Goal: Task Accomplishment & Management: Manage account settings

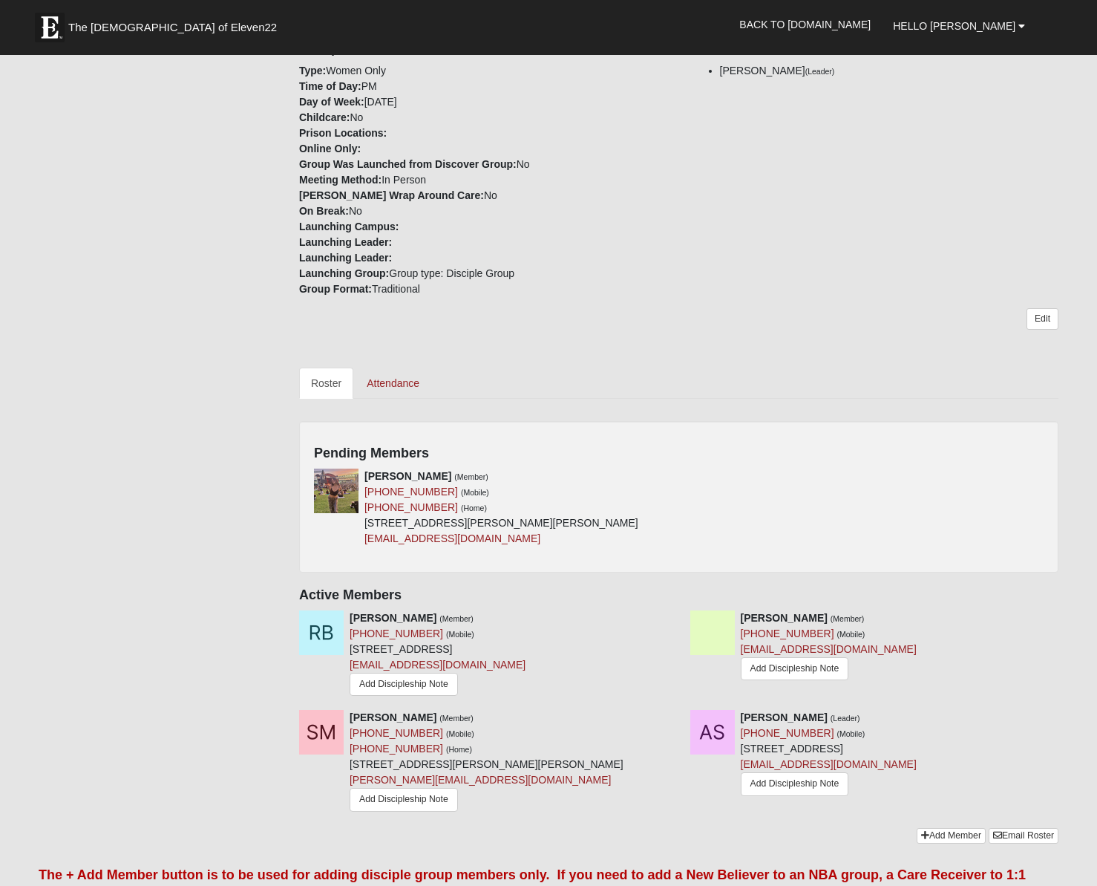
scroll to position [354, 0]
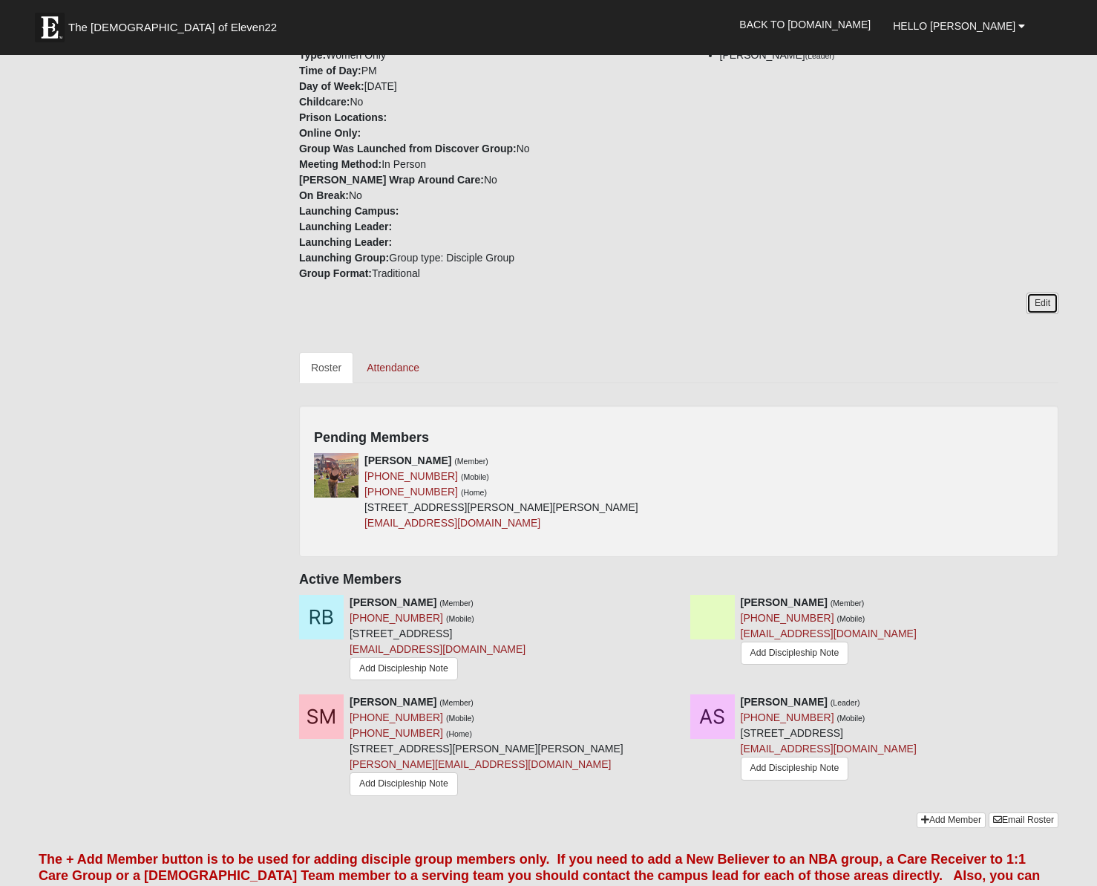
click at [1032, 302] on link "Edit" at bounding box center [1043, 303] width 32 height 22
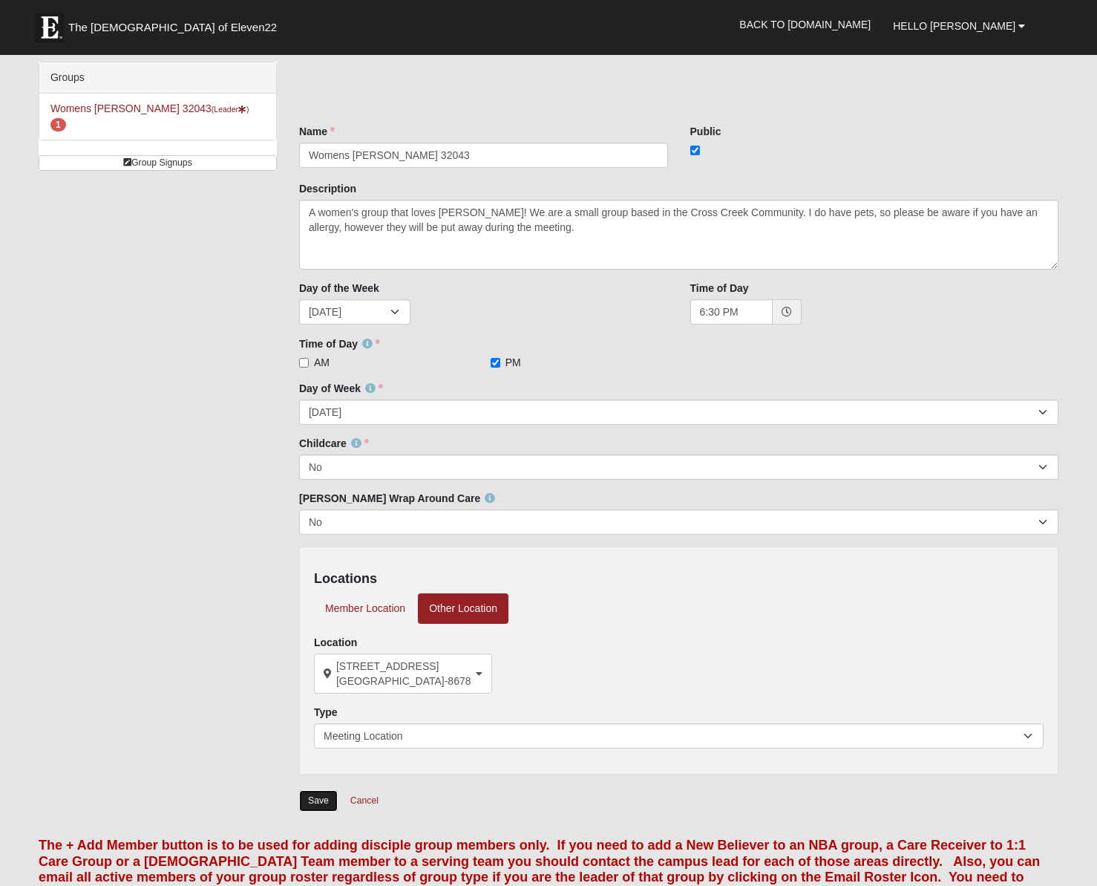
click at [306, 792] on input "Save" at bounding box center [318, 801] width 39 height 22
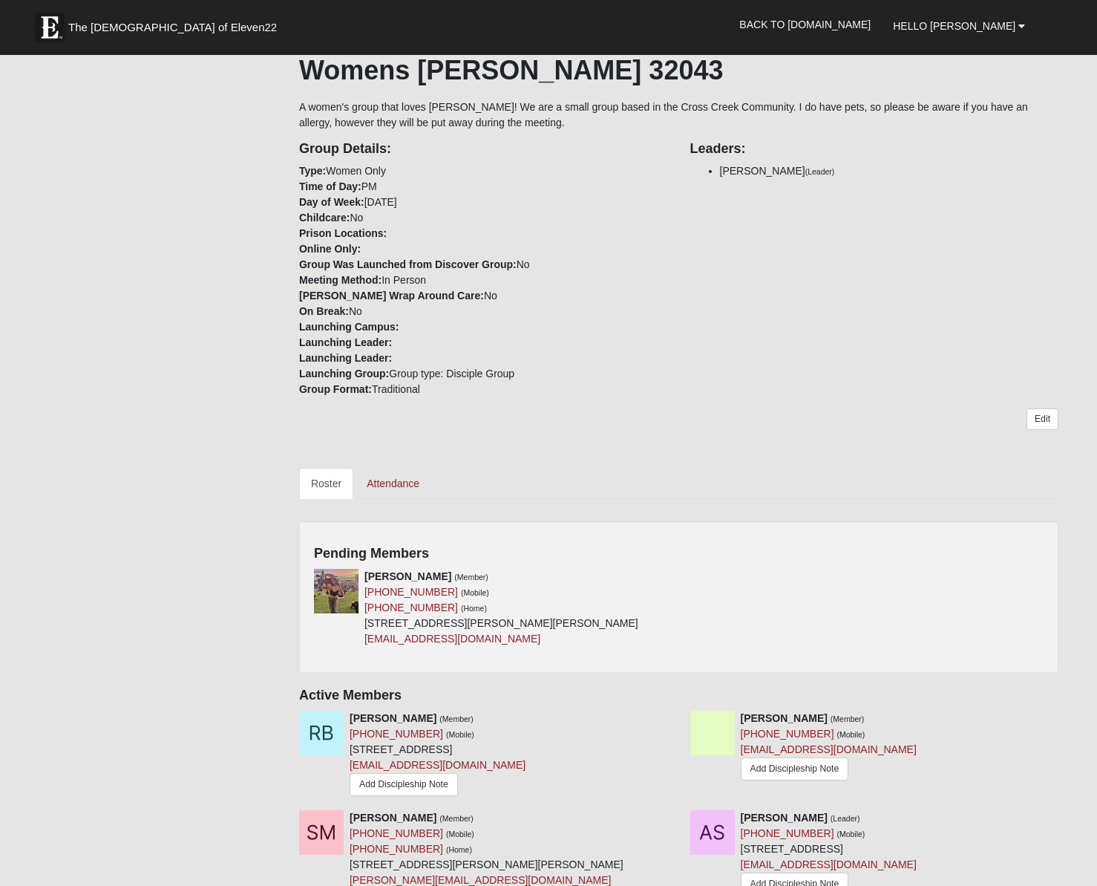
scroll to position [240, 0]
click at [575, 577] on div "Kalie Melvin (Member) (904) 882-2746 (Mobile) (904) 882-2746 (Home) 307 Arthur …" at bounding box center [501, 606] width 274 height 78
click at [669, 572] on icon at bounding box center [674, 574] width 10 height 10
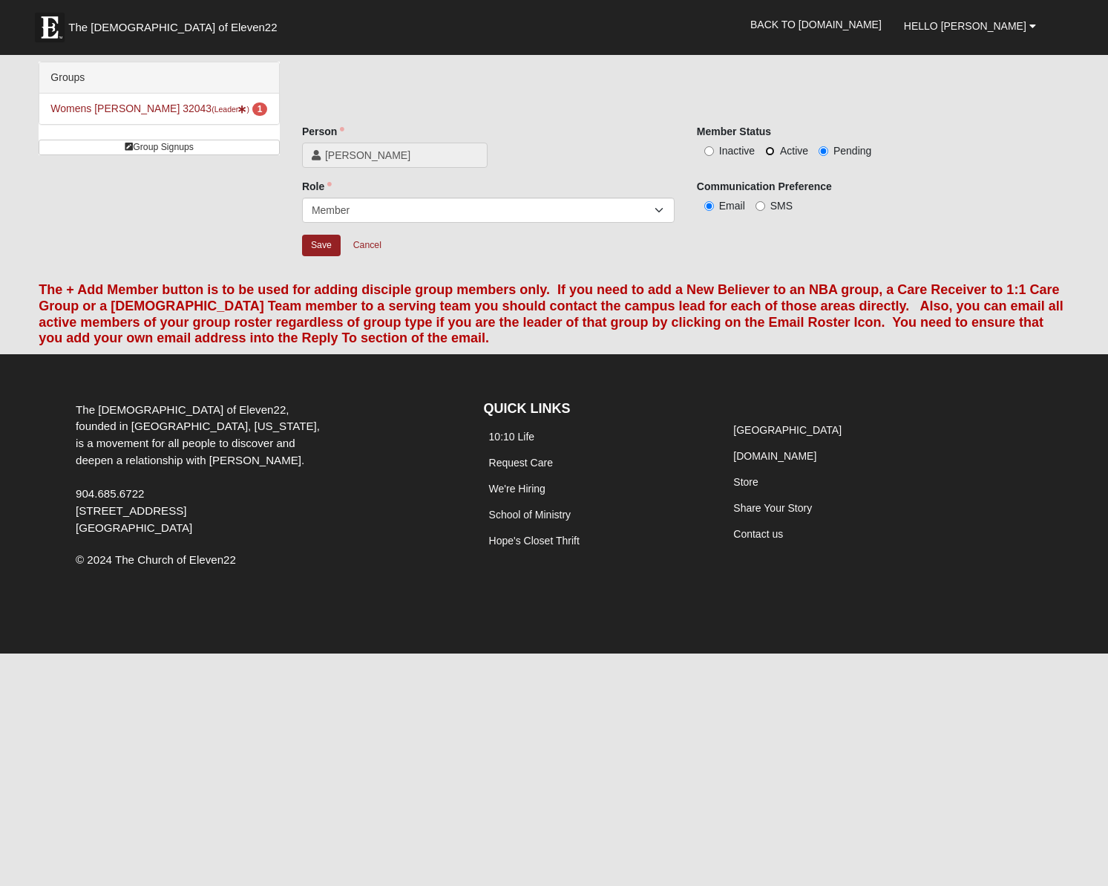
click at [768, 149] on input "Active" at bounding box center [770, 151] width 10 height 10
radio input "true"
click at [311, 237] on input "Save" at bounding box center [321, 246] width 39 height 22
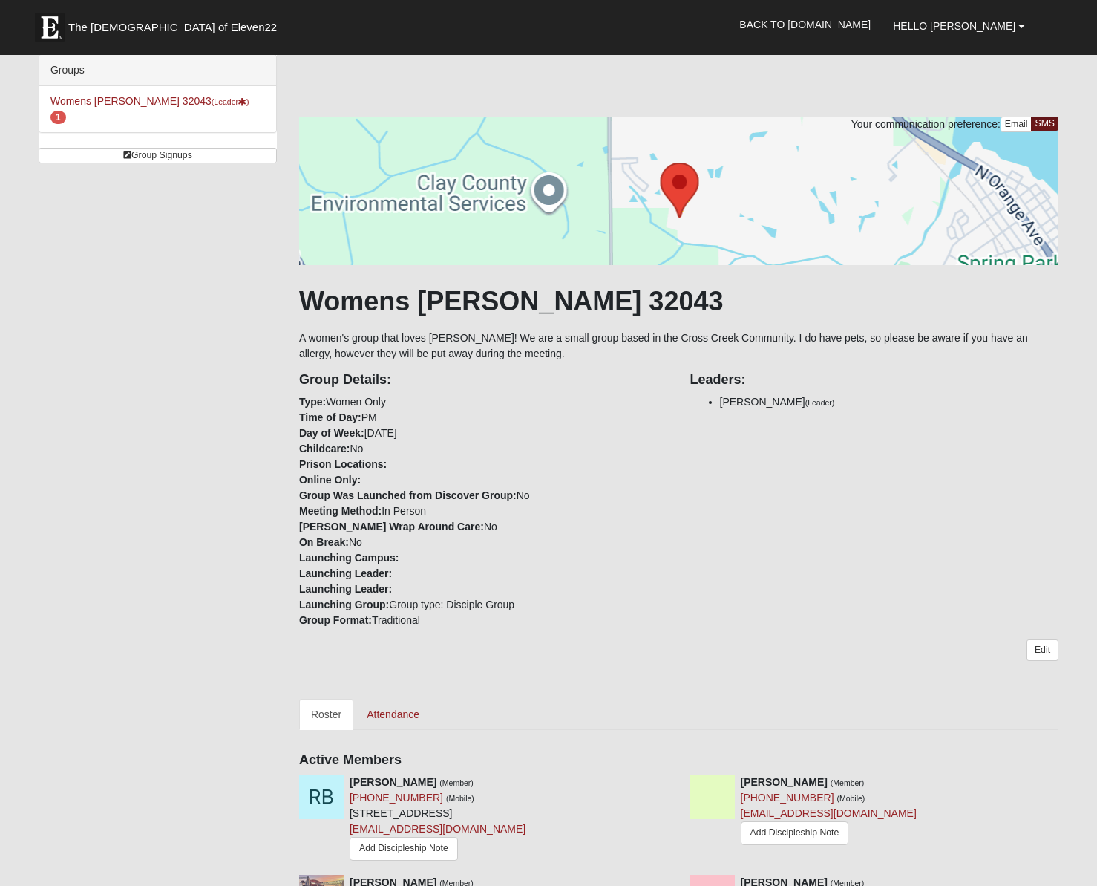
scroll to position [208, 0]
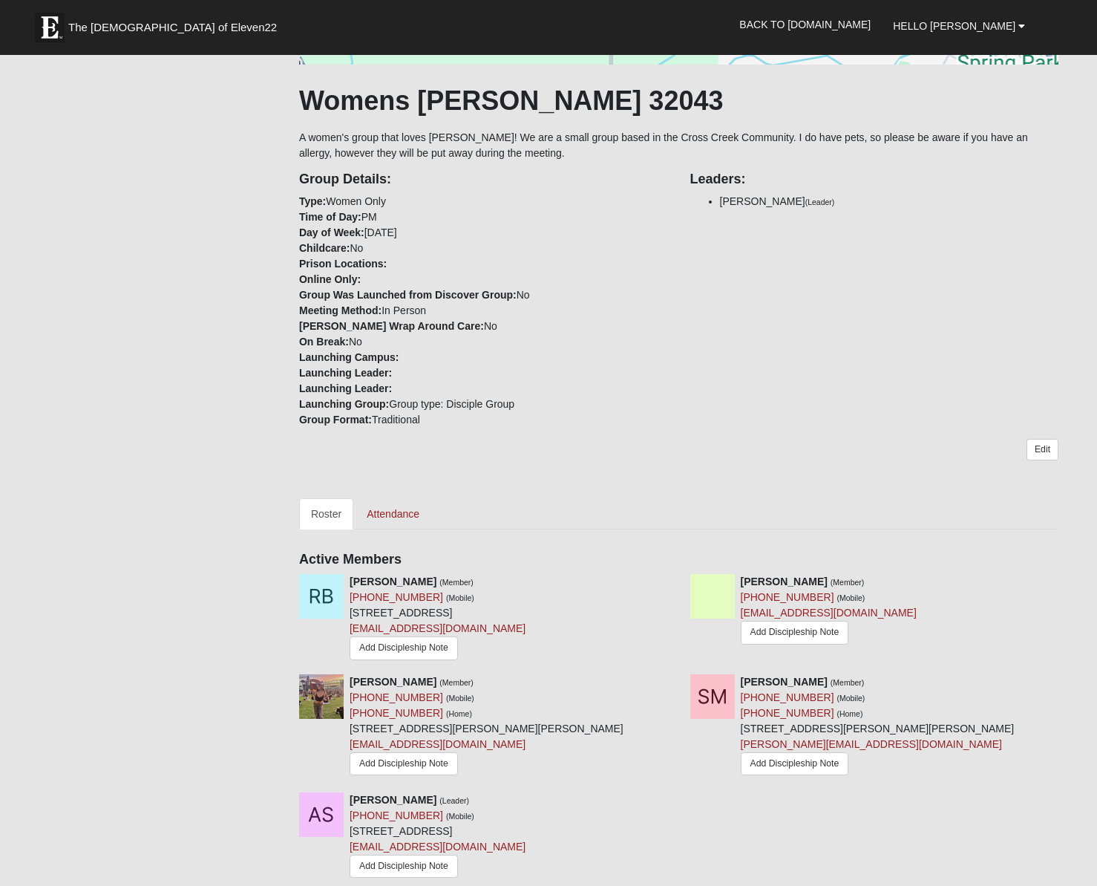
click at [238, 382] on div "Groups Womens Sapp 32043 (Leader ) 1 Group Signups Group Signups Your communica…" at bounding box center [548, 388] width 1042 height 1068
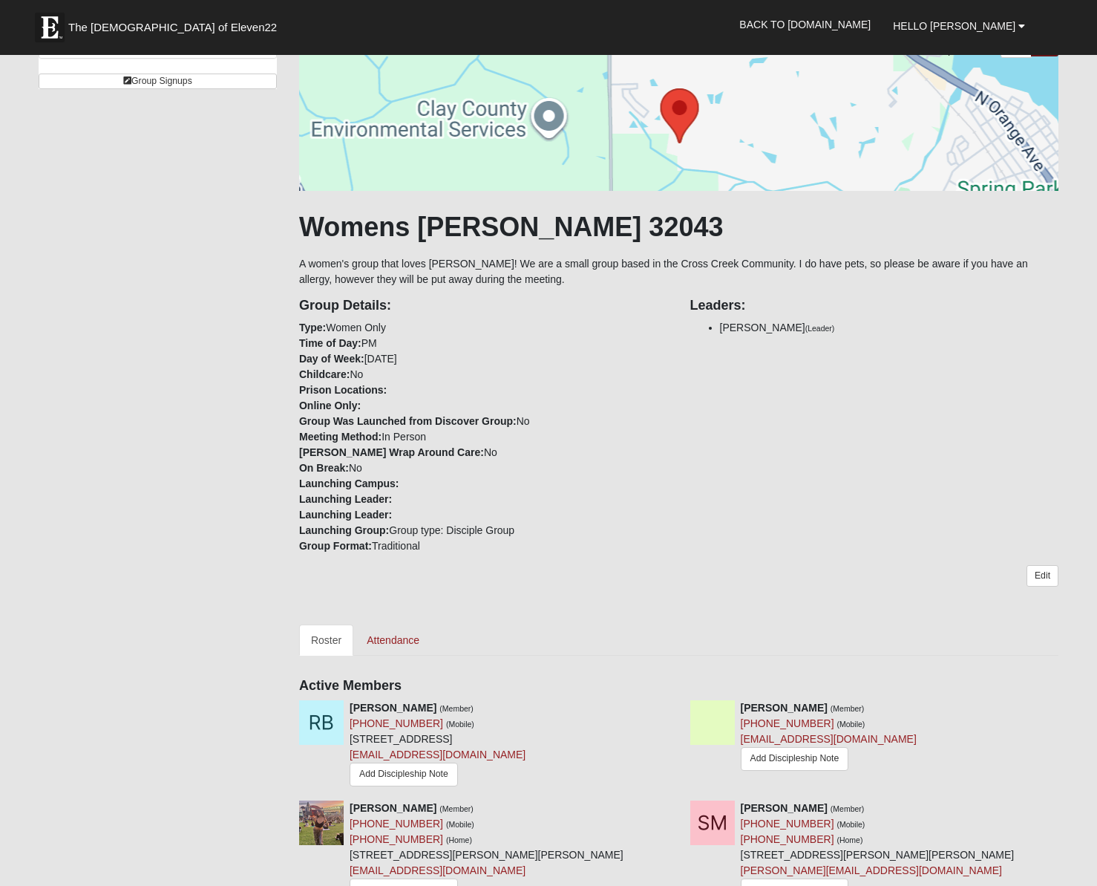
scroll to position [0, 0]
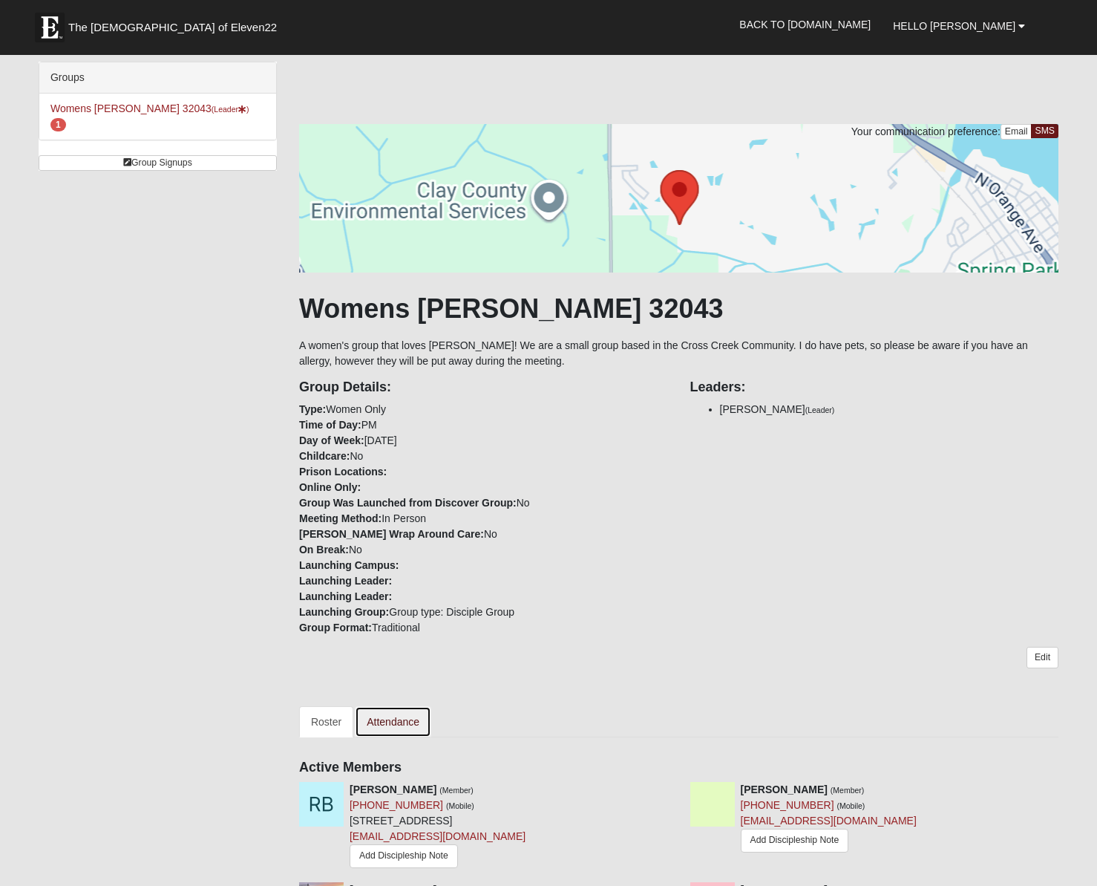
click at [393, 716] on link "Attendance" at bounding box center [393, 721] width 76 height 31
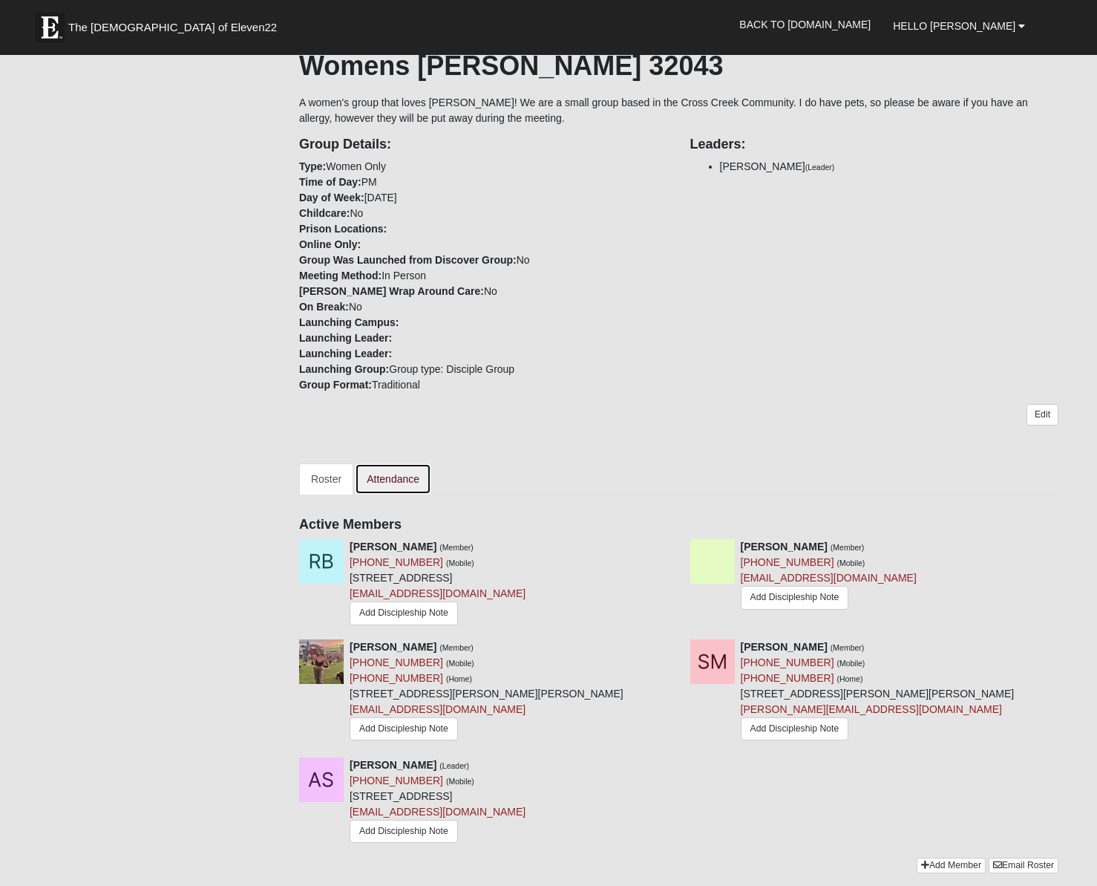
scroll to position [261, 0]
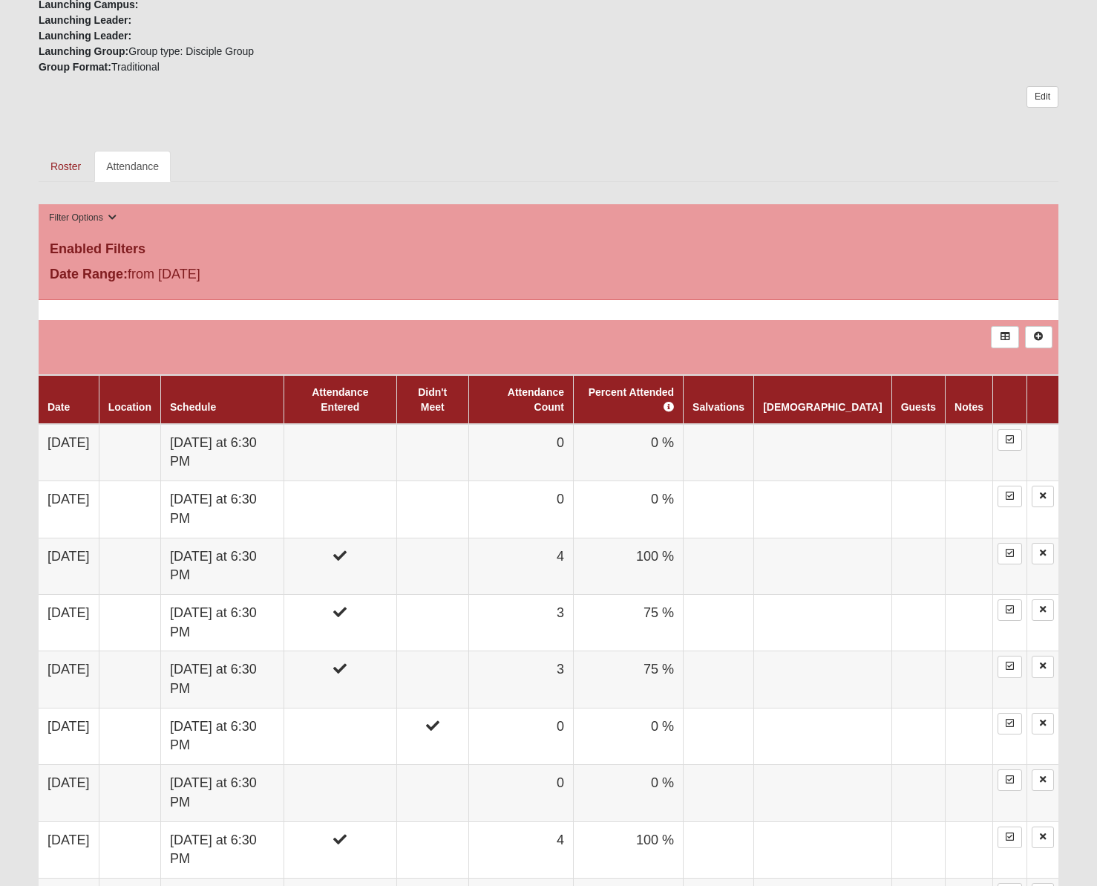
scroll to position [544, 0]
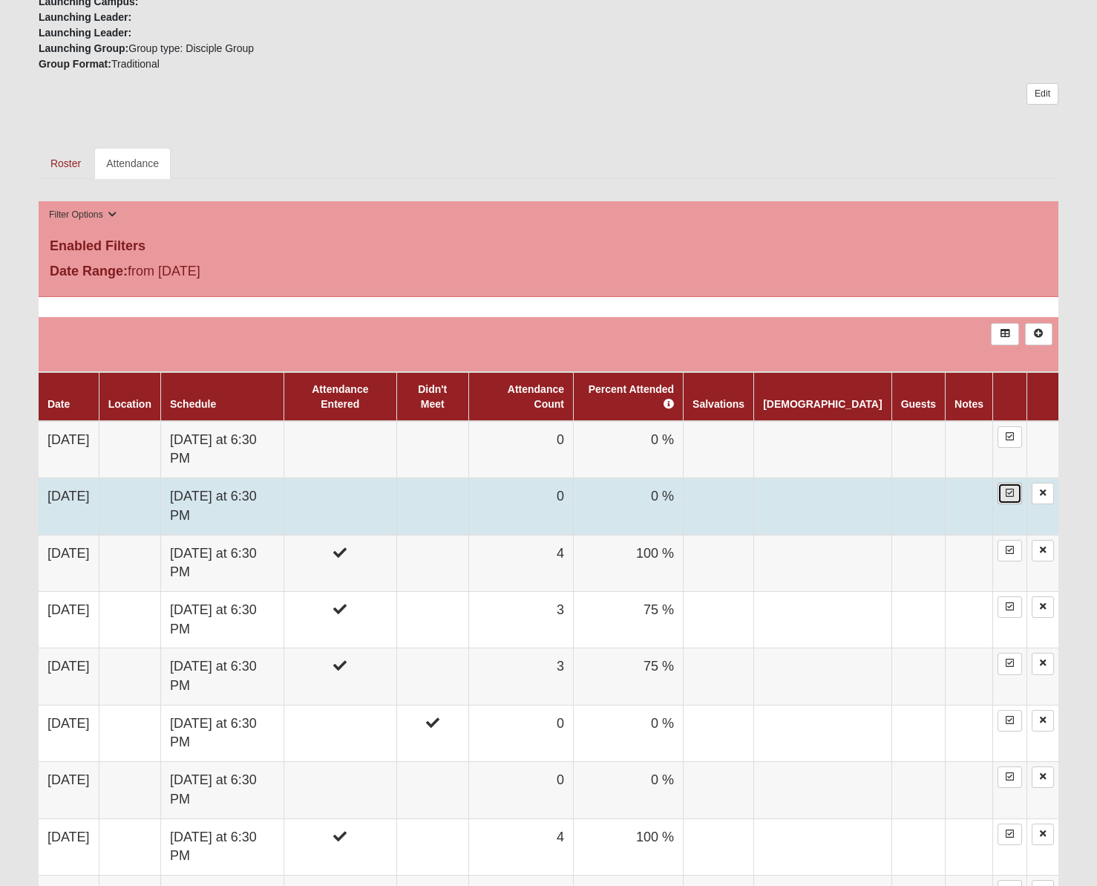
click at [1009, 488] on icon at bounding box center [1010, 492] width 8 height 9
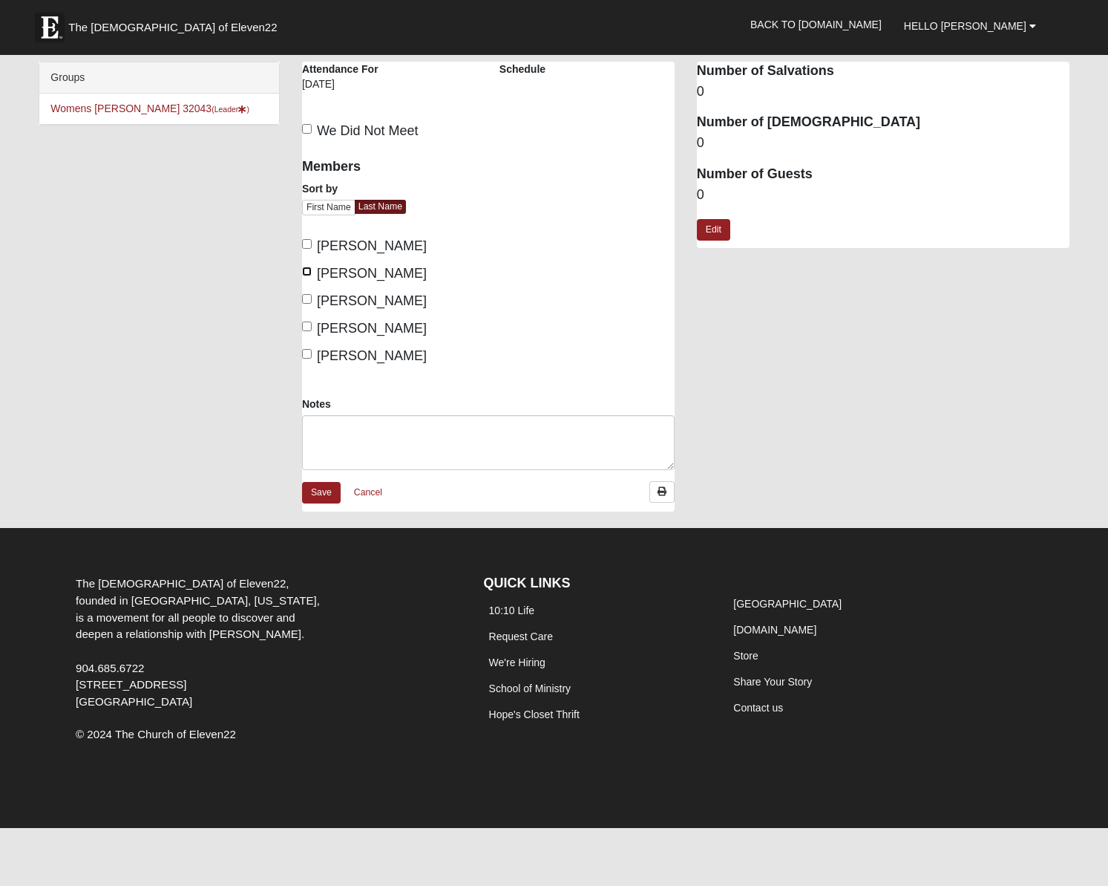
click at [308, 267] on input "Jennings, Olivia" at bounding box center [307, 271] width 10 height 10
checkbox input "true"
click at [304, 316] on div "Members Sort by First Name Last Name Blackburn, Raegan Jennings, Olivia Melvin,…" at bounding box center [389, 256] width 175 height 217
click at [306, 326] on input "[PERSON_NAME]" at bounding box center [307, 326] width 10 height 10
checkbox input "true"
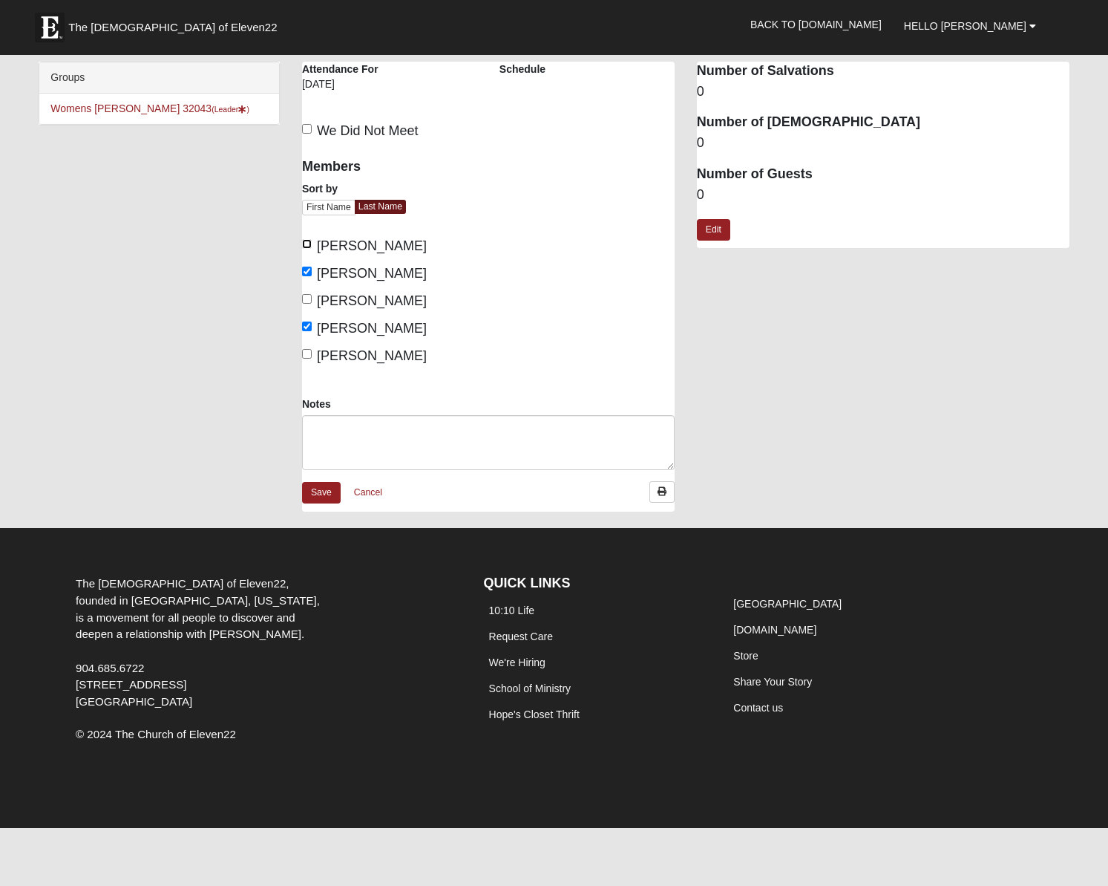
click at [306, 241] on input "[PERSON_NAME]" at bounding box center [307, 244] width 10 height 10
checkbox input "true"
click at [307, 350] on input "[PERSON_NAME]" at bounding box center [307, 354] width 10 height 10
checkbox input "true"
click at [319, 494] on link "Save" at bounding box center [321, 493] width 39 height 22
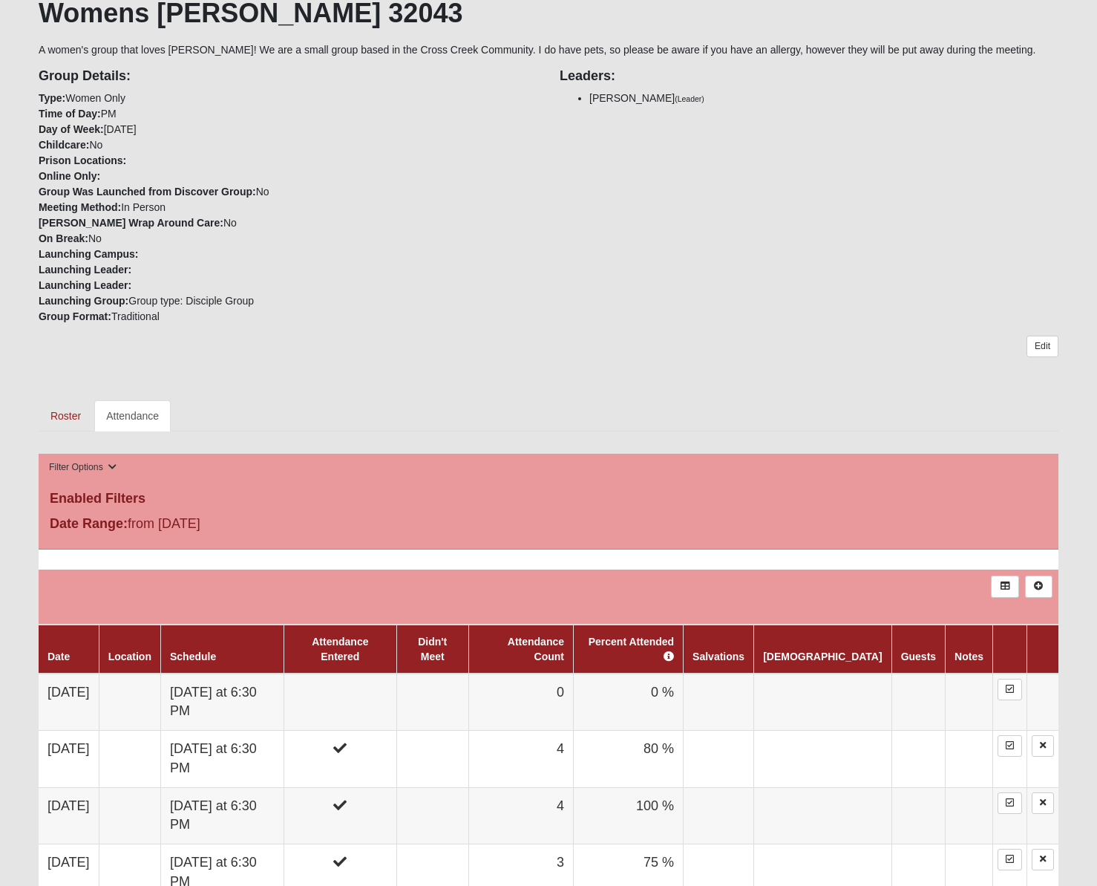
scroll to position [448, 0]
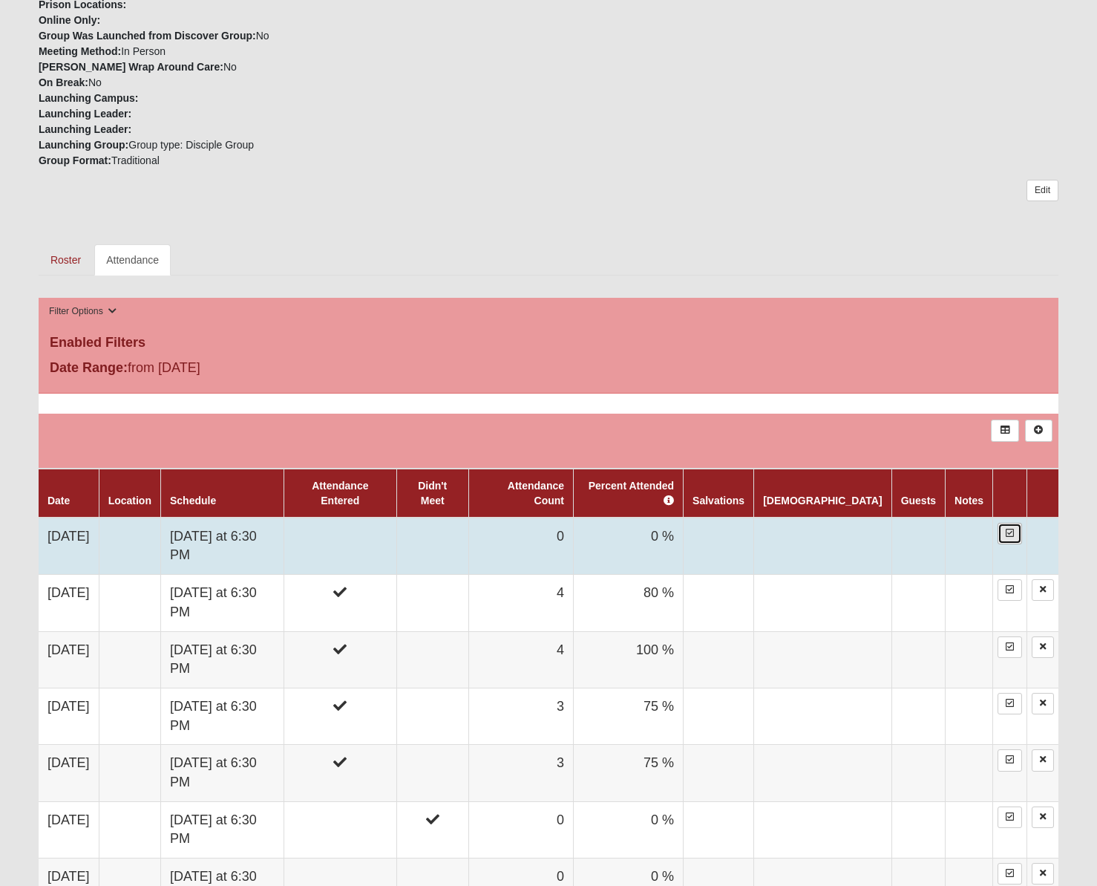
click at [1006, 528] on icon at bounding box center [1010, 532] width 8 height 9
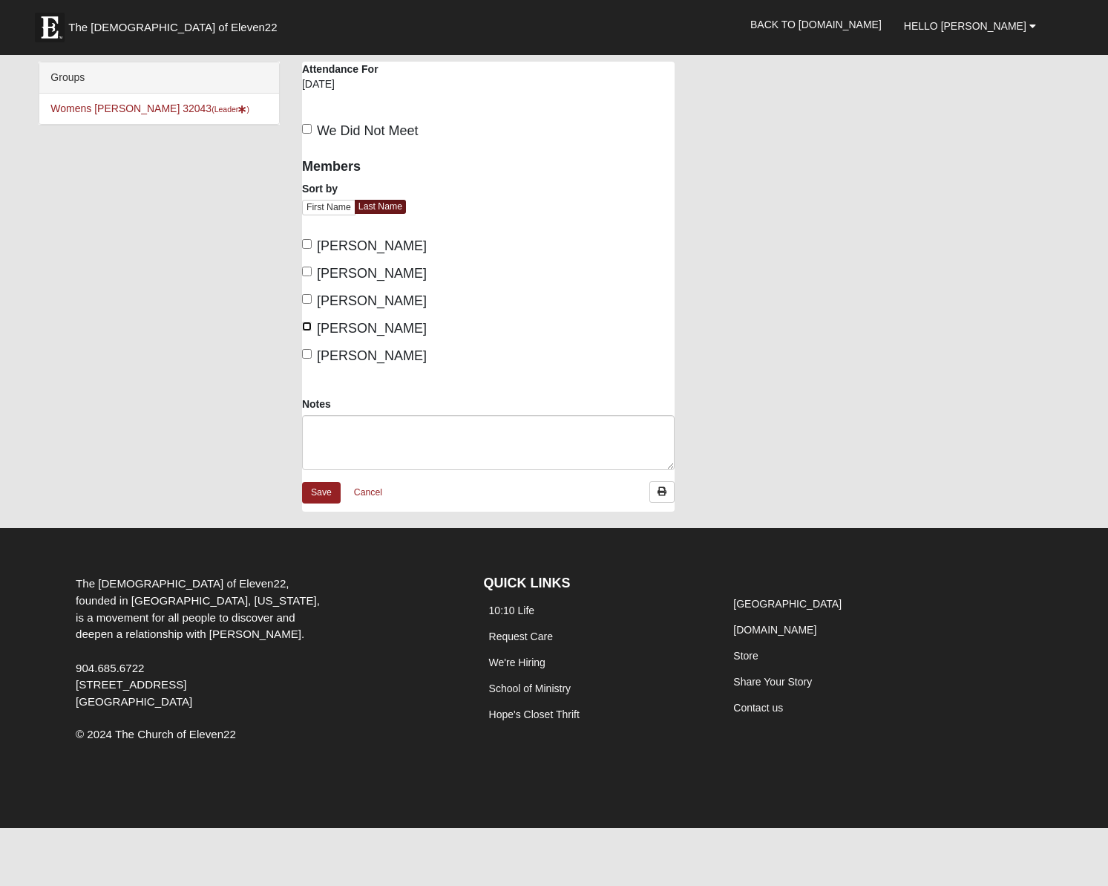
click at [308, 330] on input "[PERSON_NAME]" at bounding box center [307, 326] width 10 height 10
checkbox input "true"
click at [303, 353] on input "[PERSON_NAME]" at bounding box center [307, 354] width 10 height 10
checkbox input "true"
click at [324, 499] on link "Save" at bounding box center [321, 493] width 39 height 22
